Goal: Information Seeking & Learning: Learn about a topic

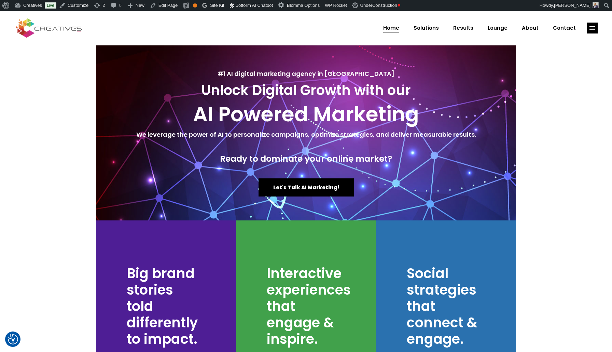
click at [500, 27] on span "Lounge" at bounding box center [498, 28] width 20 height 18
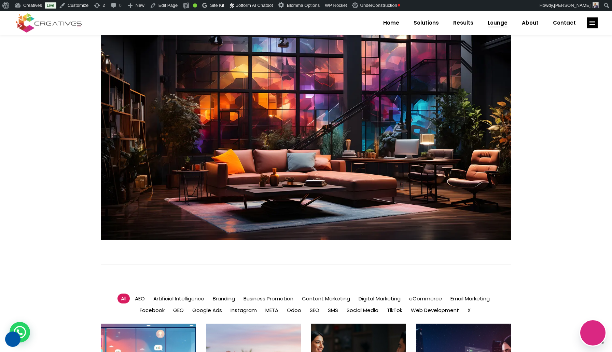
scroll to position [199, 0]
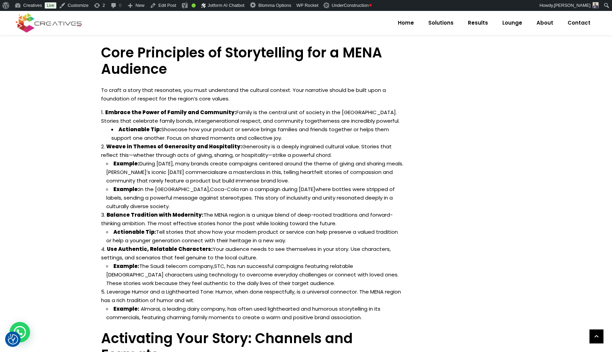
scroll to position [606, 0]
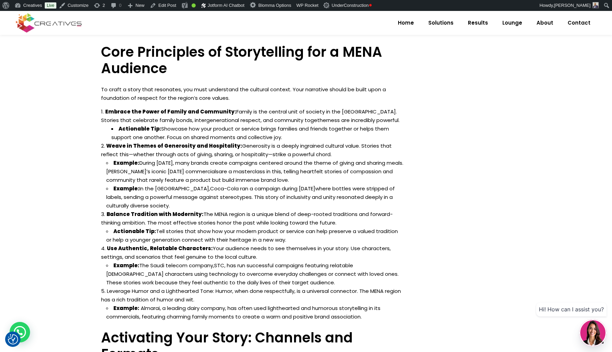
click at [168, 168] on link "Zain’s iconic Ramadan commercials" at bounding box center [162, 171] width 112 height 7
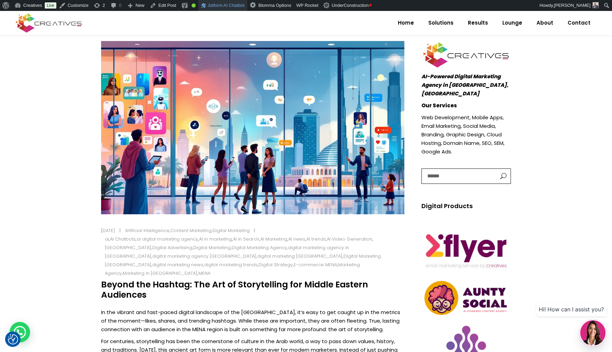
scroll to position [108, 0]
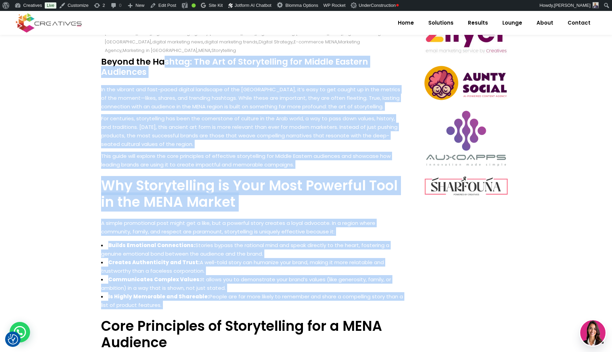
scroll to position [338, 0]
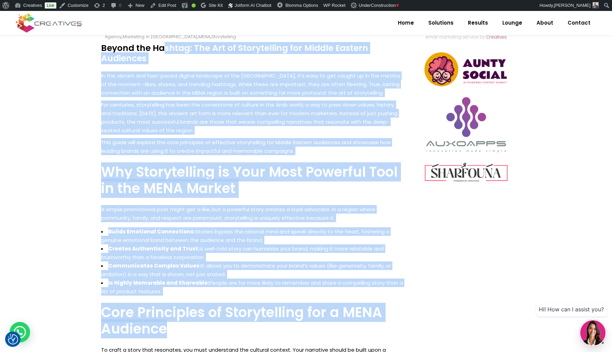
drag, startPoint x: 139, startPoint y: 150, endPoint x: 298, endPoint y: 314, distance: 229.2
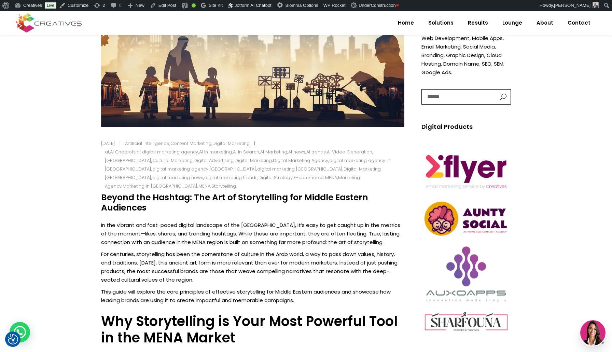
scroll to position [189, 0]
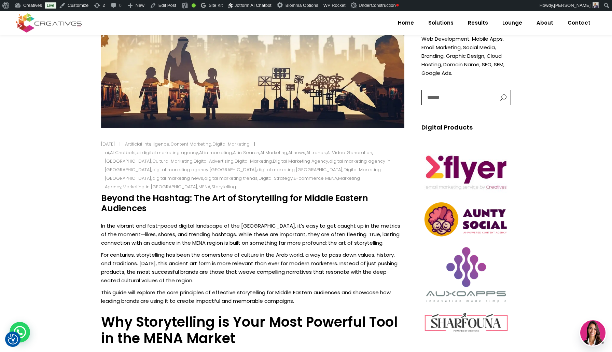
drag, startPoint x: 115, startPoint y: 190, endPoint x: 159, endPoint y: 197, distance: 45.4
click at [159, 197] on h4 "Beyond the Hashtag: The Art of Storytelling for Middle Eastern Audiences" at bounding box center [252, 203] width 303 height 20
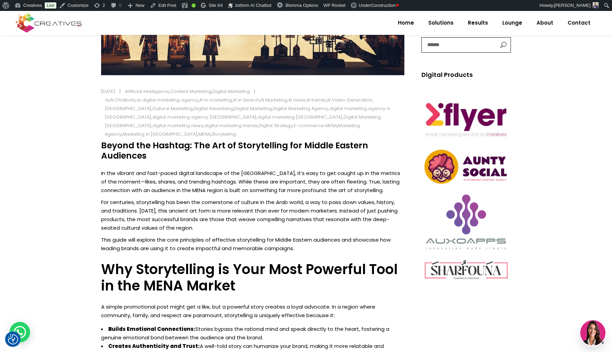
scroll to position [241, 0]
click at [107, 168] on p "In the vibrant and fast-paced digital landscape of the Middle East, it’s easy t…" at bounding box center [252, 181] width 303 height 26
click at [106, 168] on p "In the vibrant and fast-paced digital landscape of the Middle East, it’s easy t…" at bounding box center [252, 181] width 303 height 26
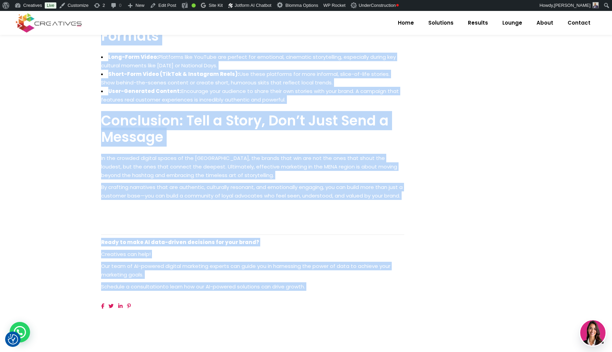
scroll to position [919, 0]
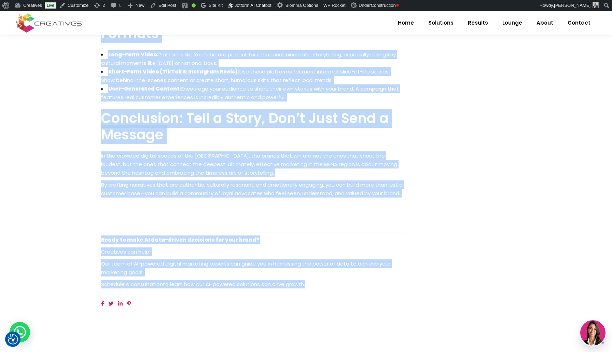
drag, startPoint x: 106, startPoint y: 164, endPoint x: 311, endPoint y: 284, distance: 237.8
copy div "In the vibrant and fast-paced digital landscape of the Middle East, it’s easy t…"
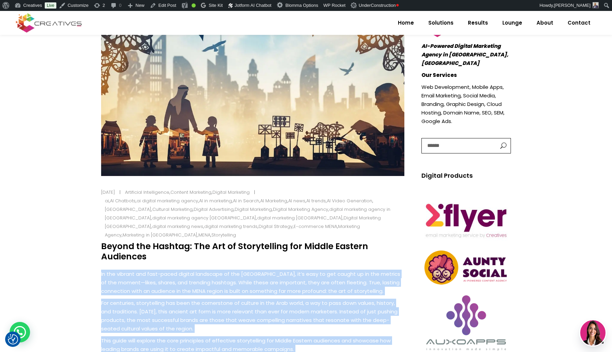
scroll to position [170, 0]
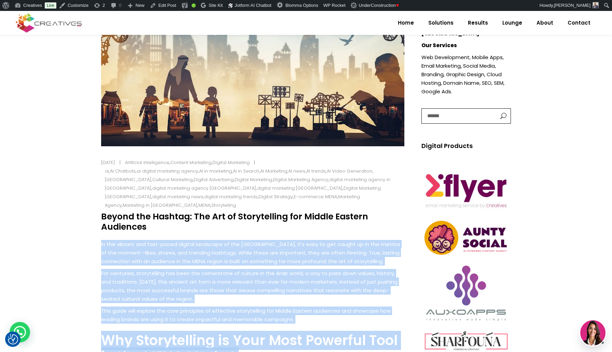
drag, startPoint x: 104, startPoint y: 207, endPoint x: 149, endPoint y: 213, distance: 45.2
click at [147, 213] on h4 "Beyond the Hashtag: The Art of Storytelling for Middle Eastern Audiences" at bounding box center [252, 221] width 303 height 20
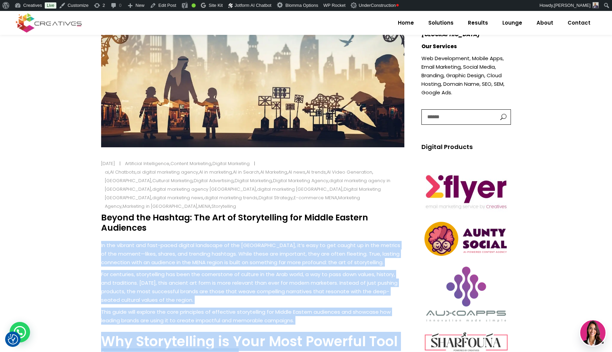
copy h4 "Beyond the Hashtag: The Art of Storytelling for Middle Eastern Audiences"
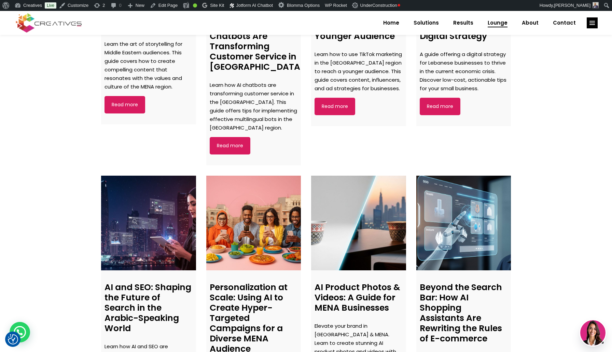
scroll to position [667, 0]
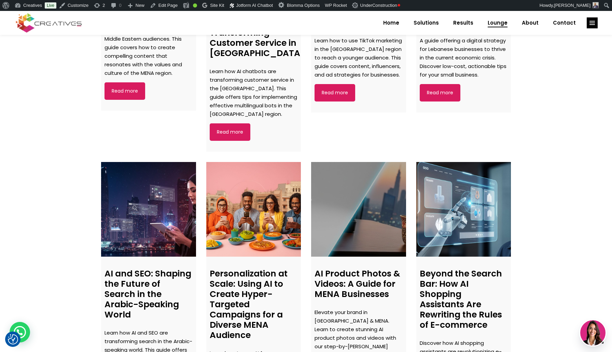
click at [354, 194] on link at bounding box center [358, 209] width 95 height 95
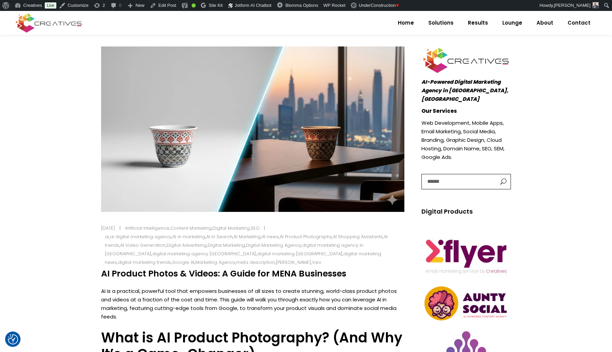
scroll to position [107, 0]
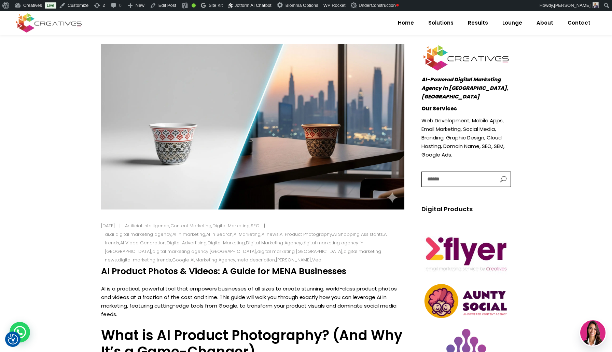
drag, startPoint x: 102, startPoint y: 271, endPoint x: 348, endPoint y: 273, distance: 246.6
click at [348, 273] on h4 "AI Product Photos & Videos: A Guide for MENA Businesses" at bounding box center [252, 271] width 303 height 10
copy h4 "AI Product Photos & Videos: A Guide for MENA Businesses"
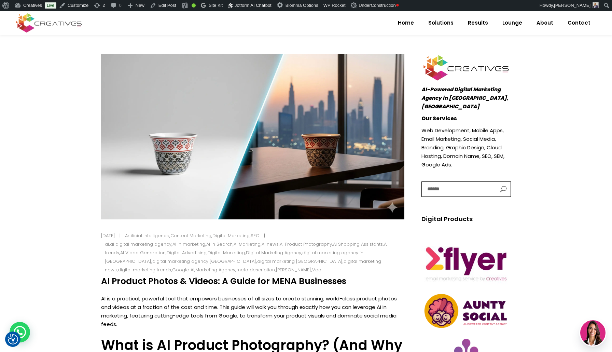
scroll to position [97, 0]
click at [504, 21] on link "Lounge" at bounding box center [512, 23] width 34 height 18
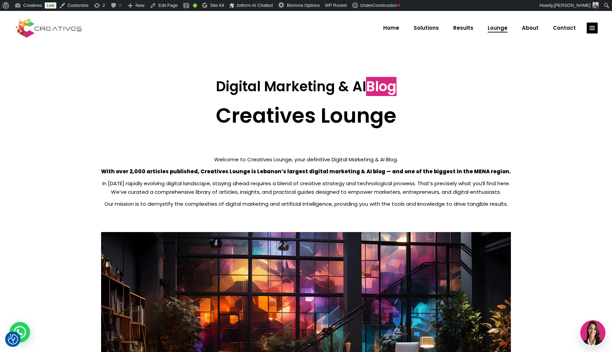
click at [135, 171] on strong "With over 2,000 articles published, Creatives Lounge is Lebanon’s largest digit…" at bounding box center [306, 171] width 410 height 7
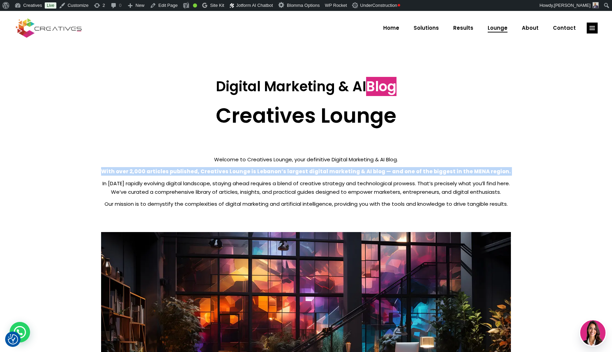
click at [135, 171] on strong "With over 2,000 articles published, Creatives Lounge is Lebanon’s largest digit…" at bounding box center [306, 171] width 410 height 7
copy div "With over 2,000 articles published, Creatives Lounge is Lebanon’s largest digit…"
